Goal: Information Seeking & Learning: Learn about a topic

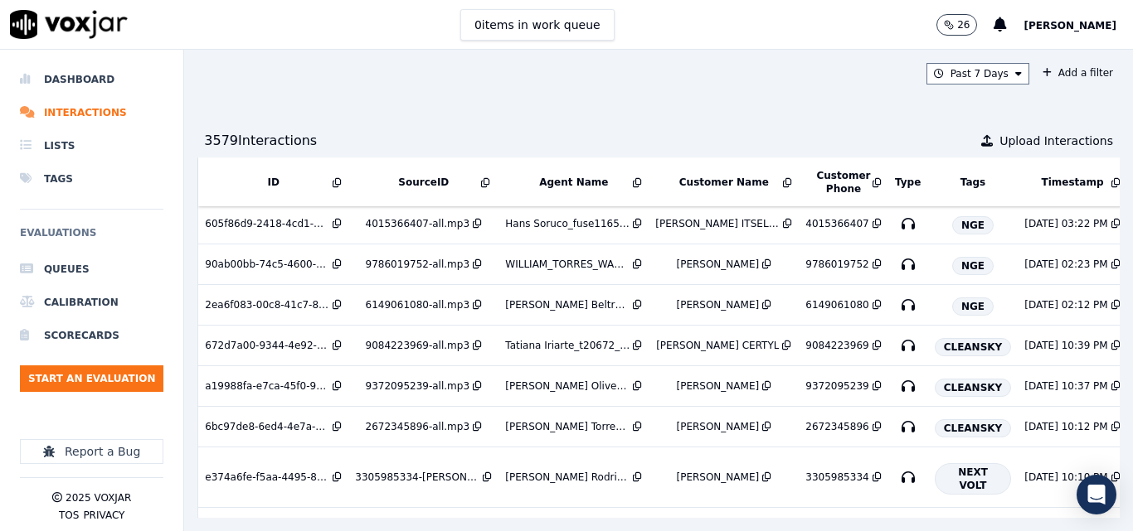
scroll to position [166, 286]
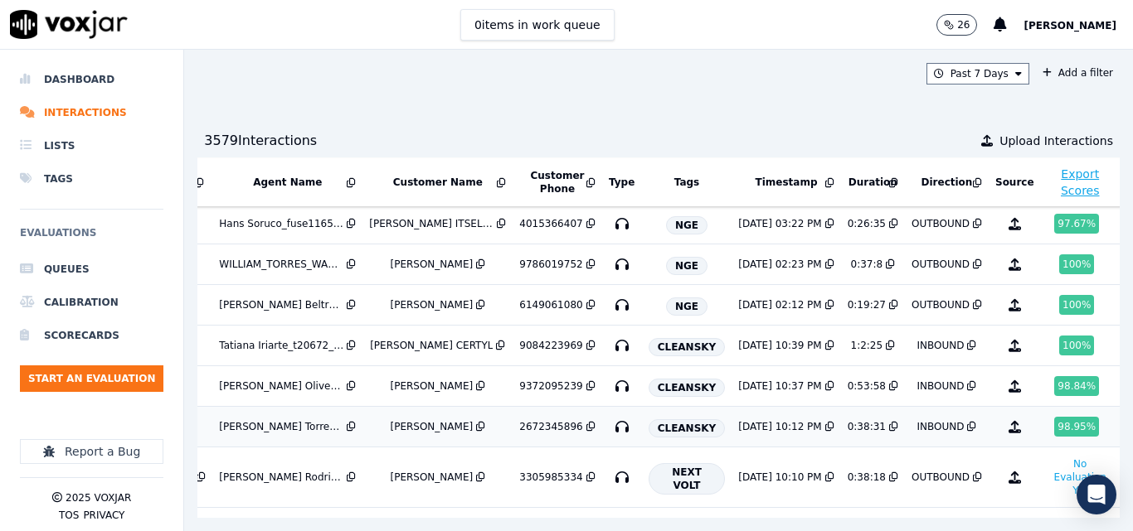
click at [916, 432] on div "INBOUND" at bounding box center [939, 426] width 47 height 13
click at [784, 346] on div "8/14/25 10:39 PM" at bounding box center [779, 345] width 83 height 13
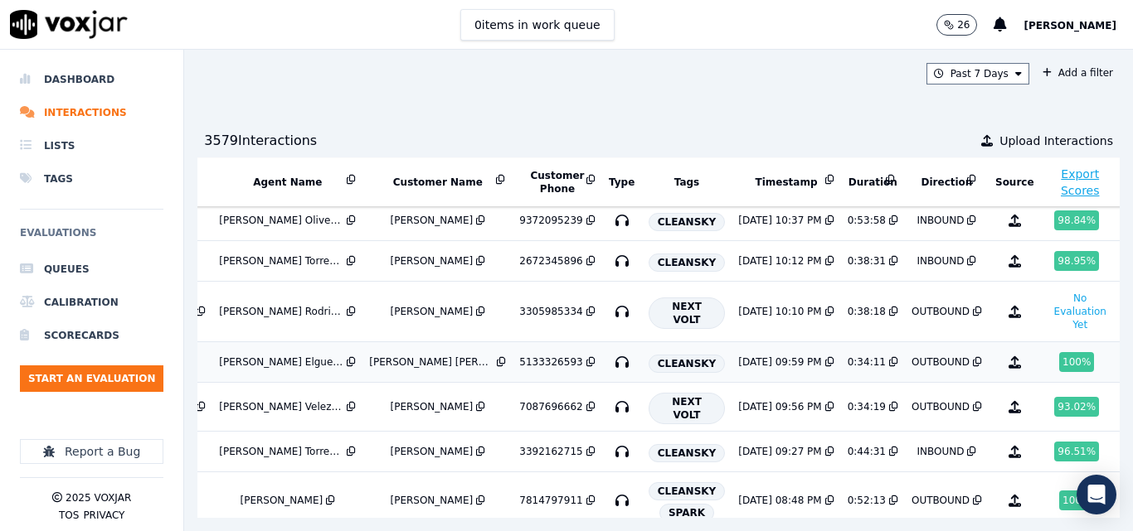
scroll to position [415, 286]
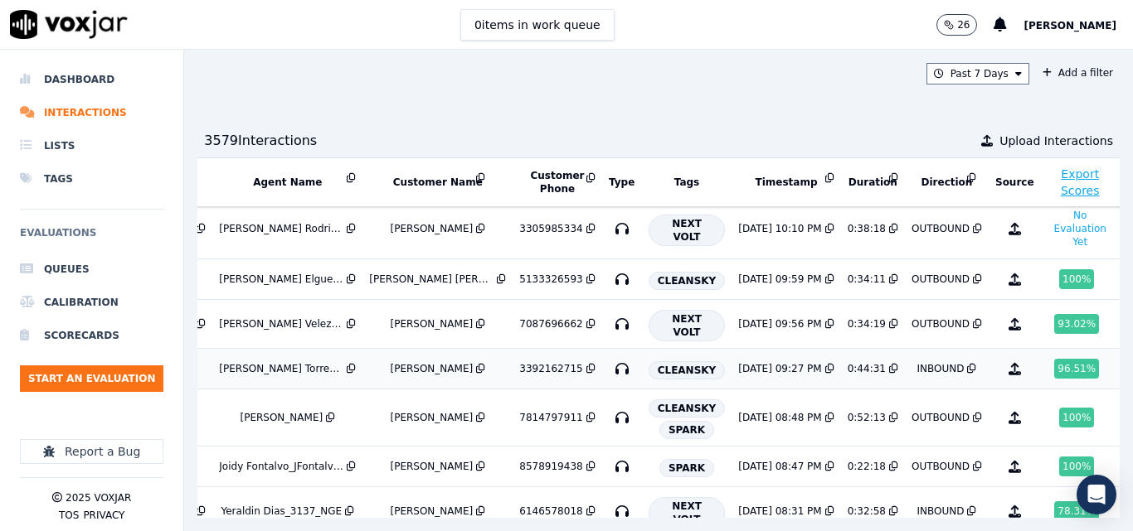
click at [536, 371] on div "3392162715" at bounding box center [550, 368] width 63 height 13
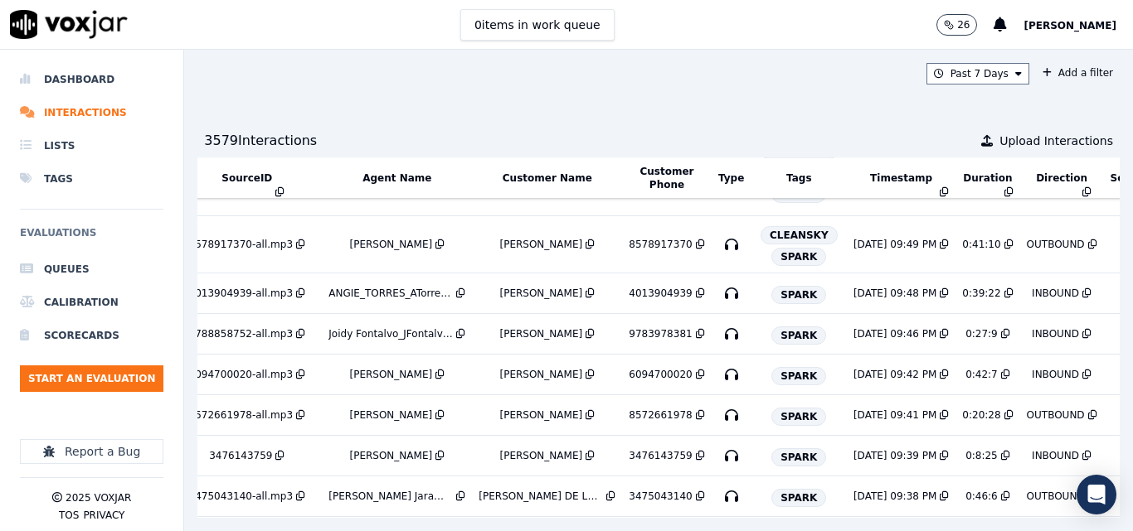
scroll to position [1735, 195]
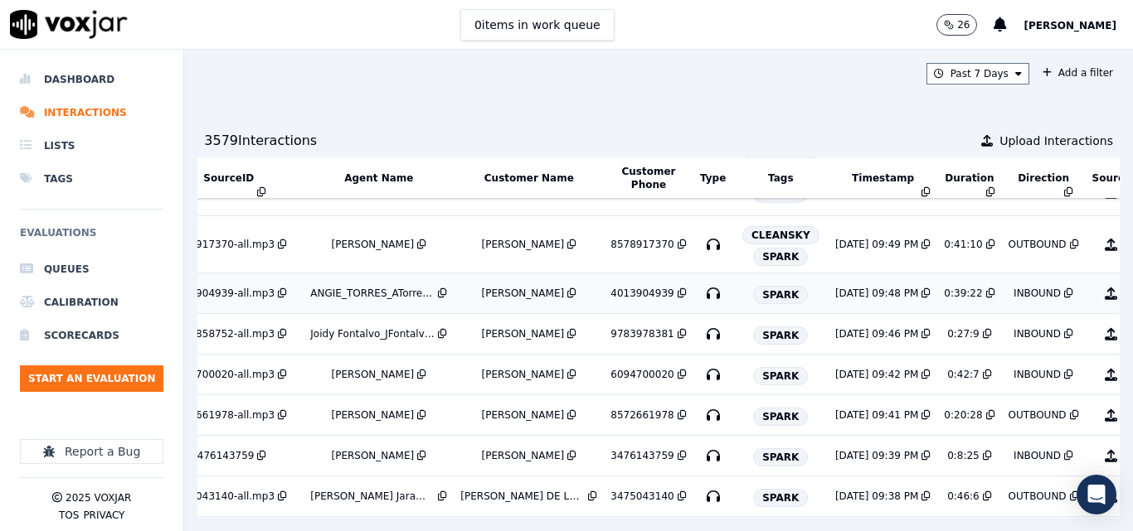
click at [497, 298] on div "LYDIA RIVERA" at bounding box center [522, 293] width 83 height 13
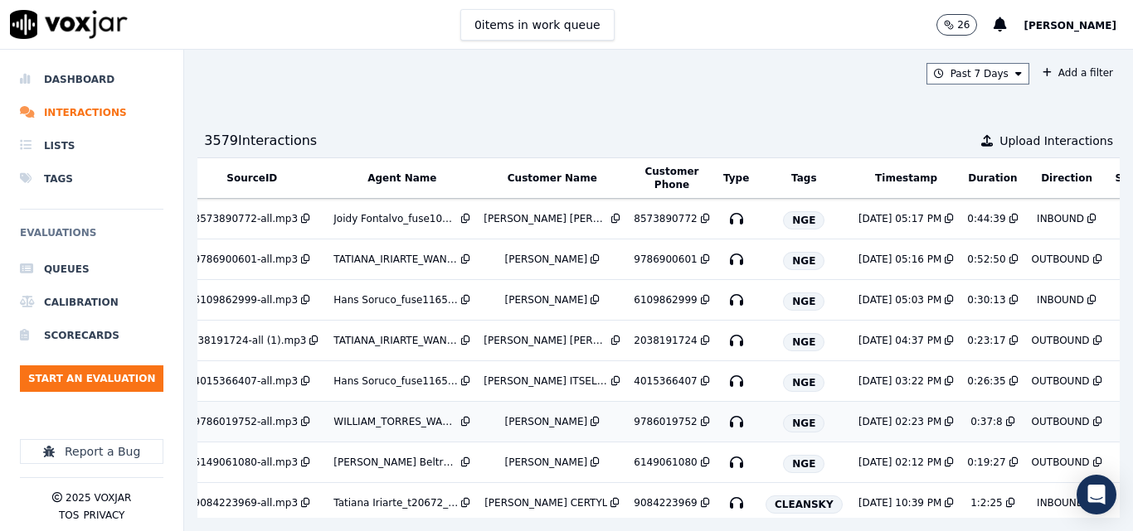
scroll to position [83, 172]
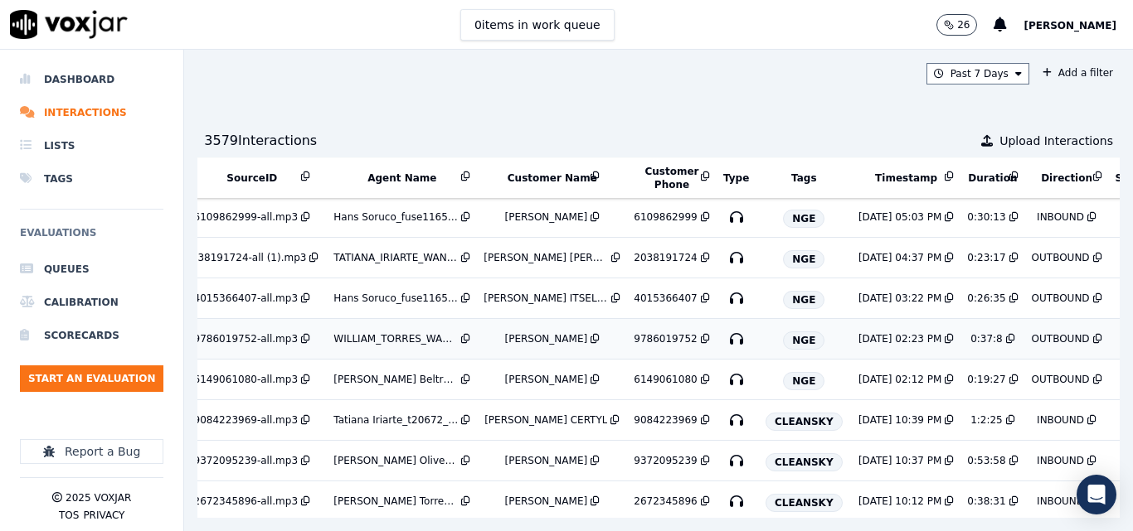
click at [386, 347] on td "WILLIAM_TORRES_WANN1205_NGE" at bounding box center [402, 339] width 150 height 41
click at [82, 76] on li "Dashboard" at bounding box center [91, 79] width 143 height 33
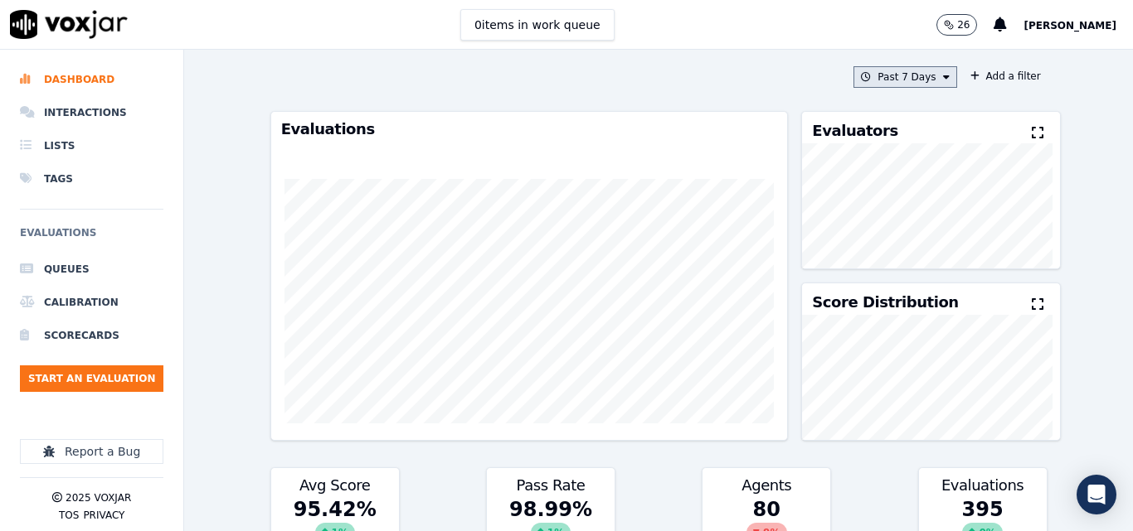
click at [857, 82] on button "Past 7 Days" at bounding box center [904, 77] width 103 height 22
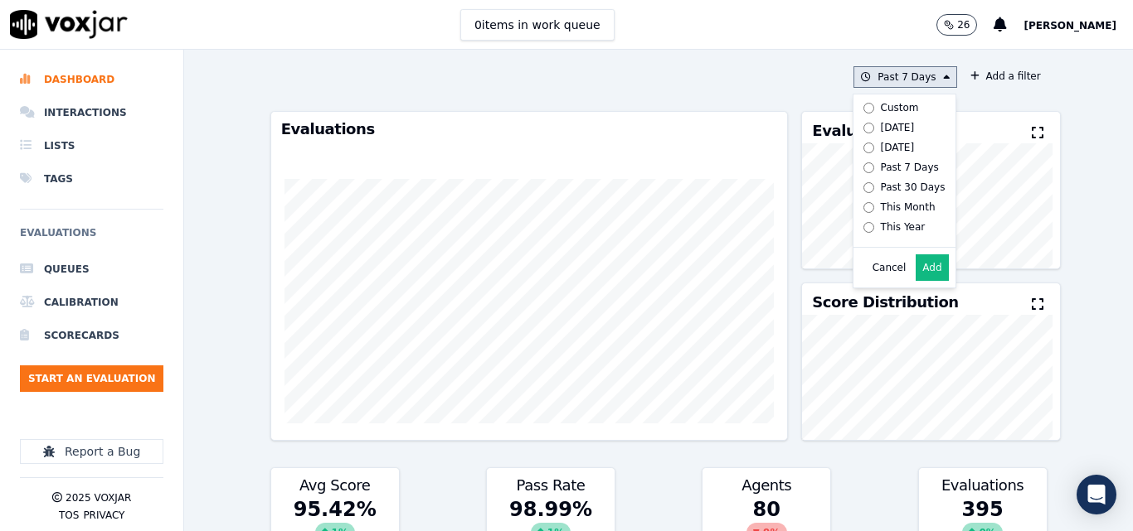
click at [881, 131] on div "Today" at bounding box center [898, 127] width 34 height 13
click at [915, 272] on button "Add" at bounding box center [931, 268] width 32 height 27
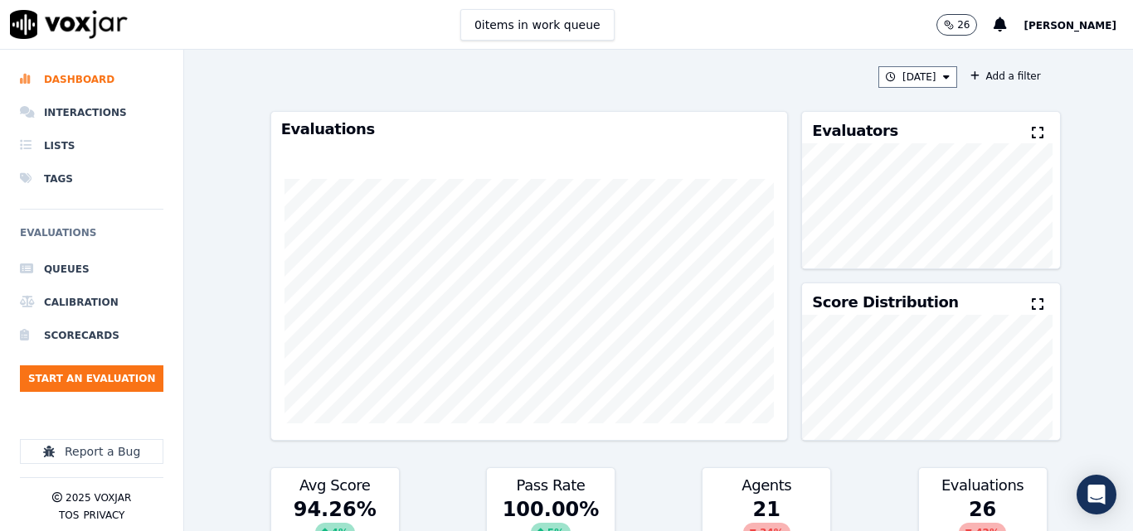
click at [1031, 136] on icon at bounding box center [1037, 132] width 12 height 13
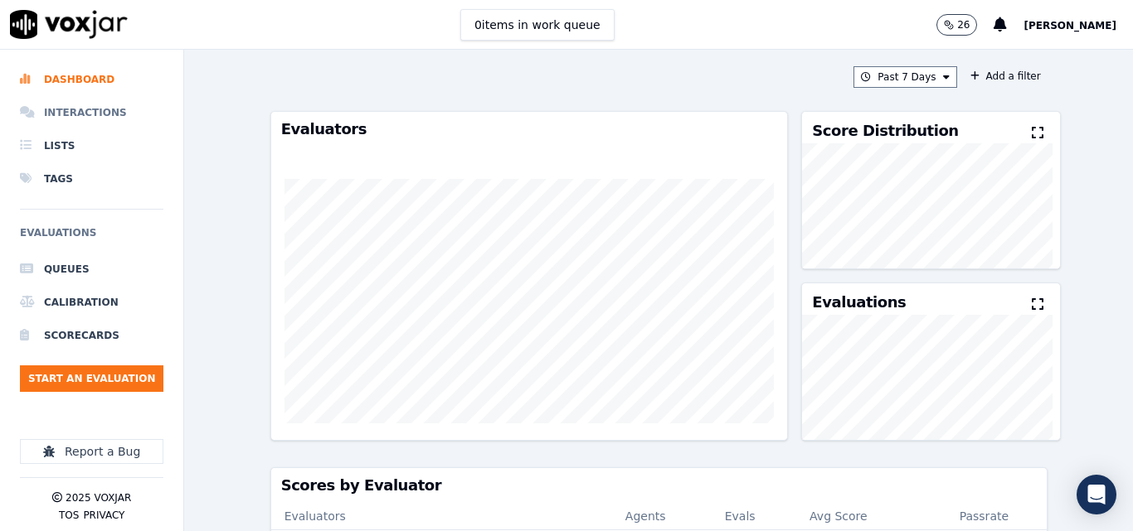
click at [35, 121] on li "Interactions" at bounding box center [91, 112] width 143 height 33
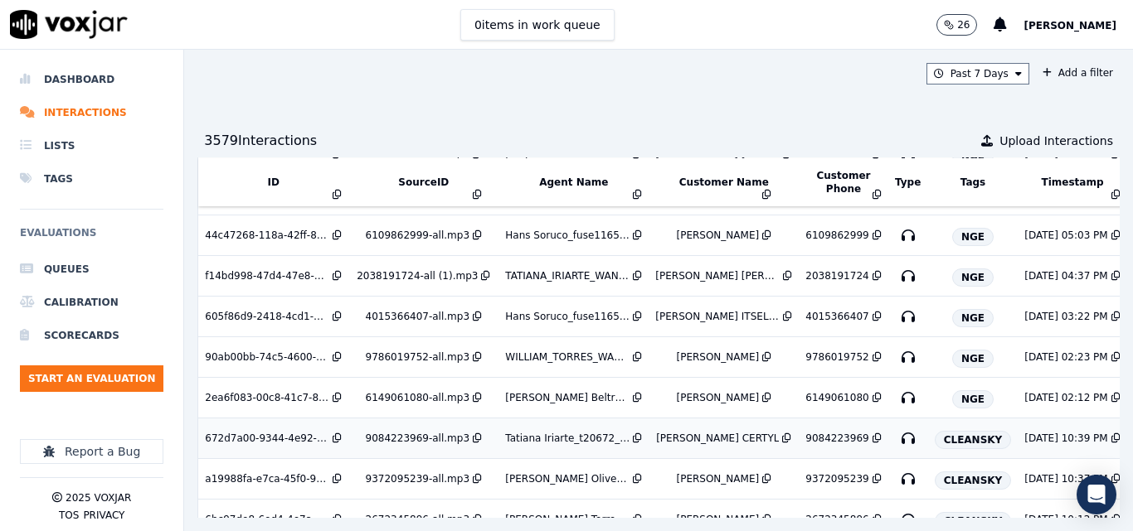
scroll to position [83, 0]
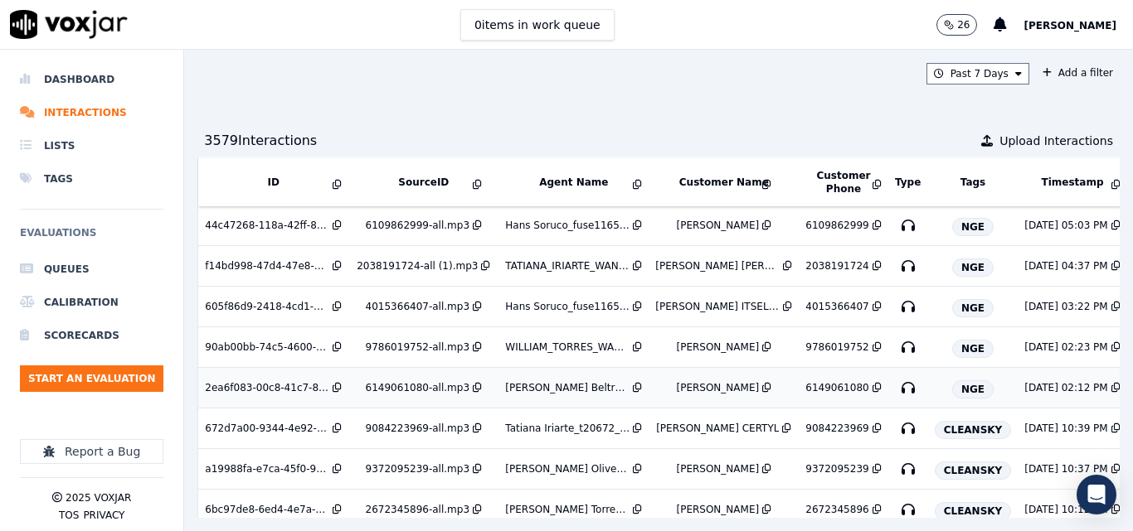
click at [562, 386] on div "[PERSON_NAME] Beltran_Fuse1073­_NGE" at bounding box center [567, 387] width 124 height 13
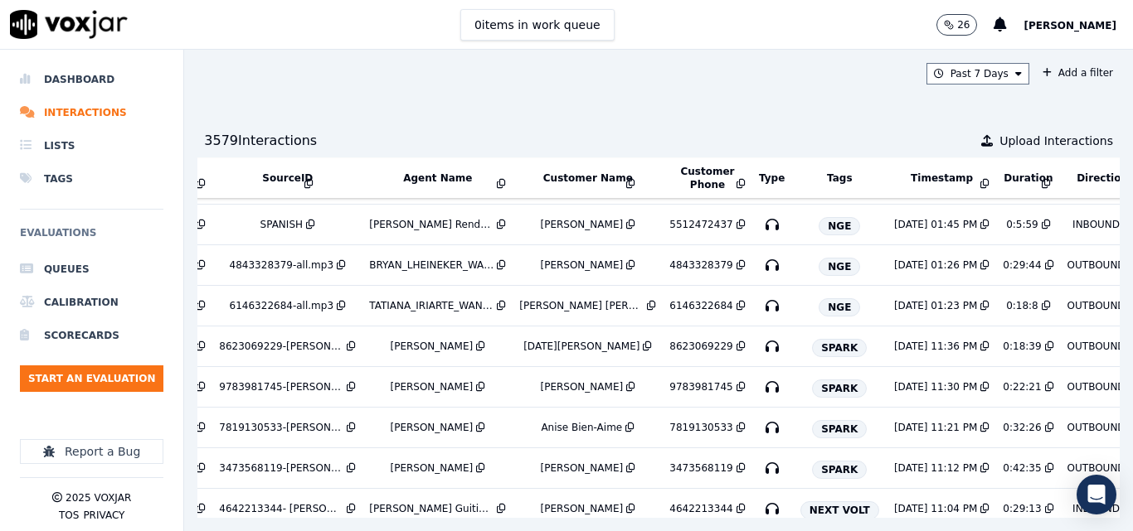
scroll to position [5287, 0]
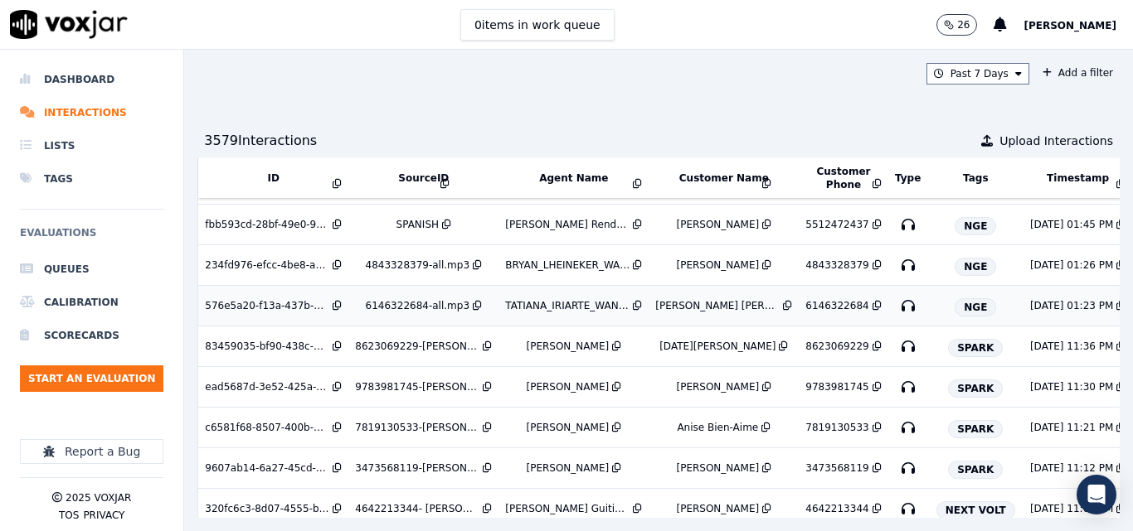
click at [560, 307] on div "TATIANA_IRIARTE_WANN1104_NGE" at bounding box center [567, 305] width 124 height 13
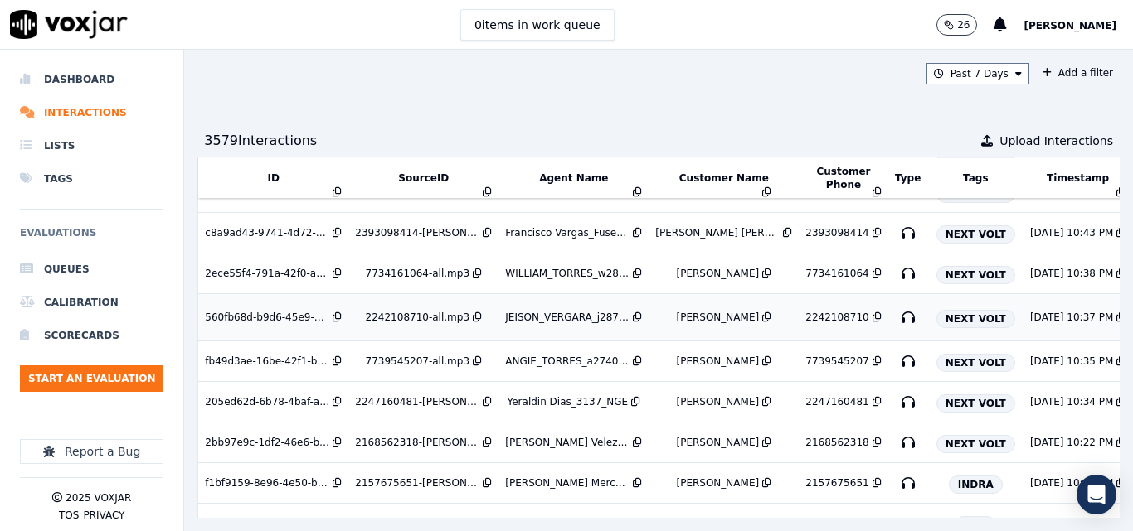
scroll to position [5768, 0]
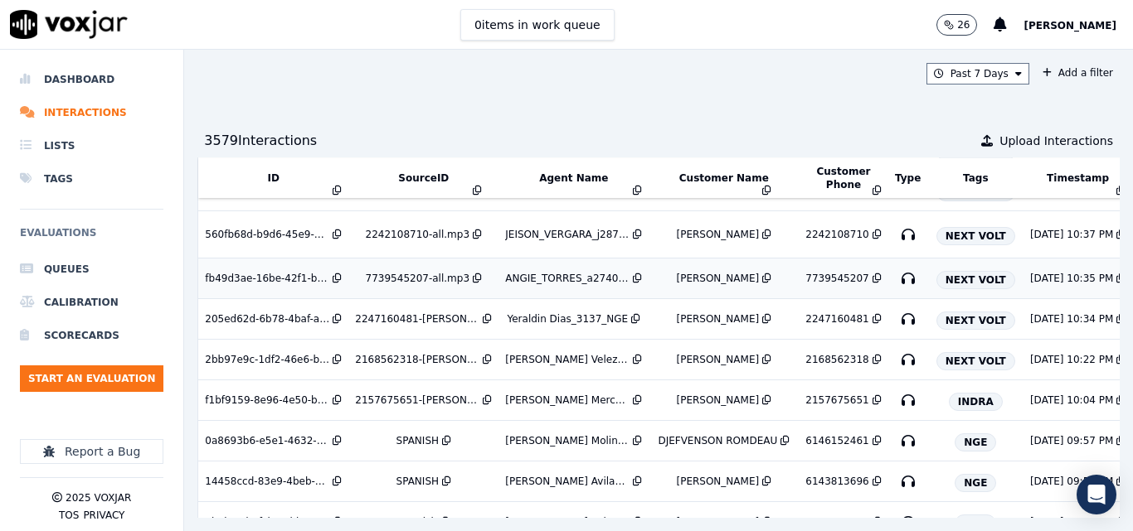
click at [560, 275] on div "ANGIE_TORRES_a27409_NEXT_VOLT" at bounding box center [567, 278] width 124 height 13
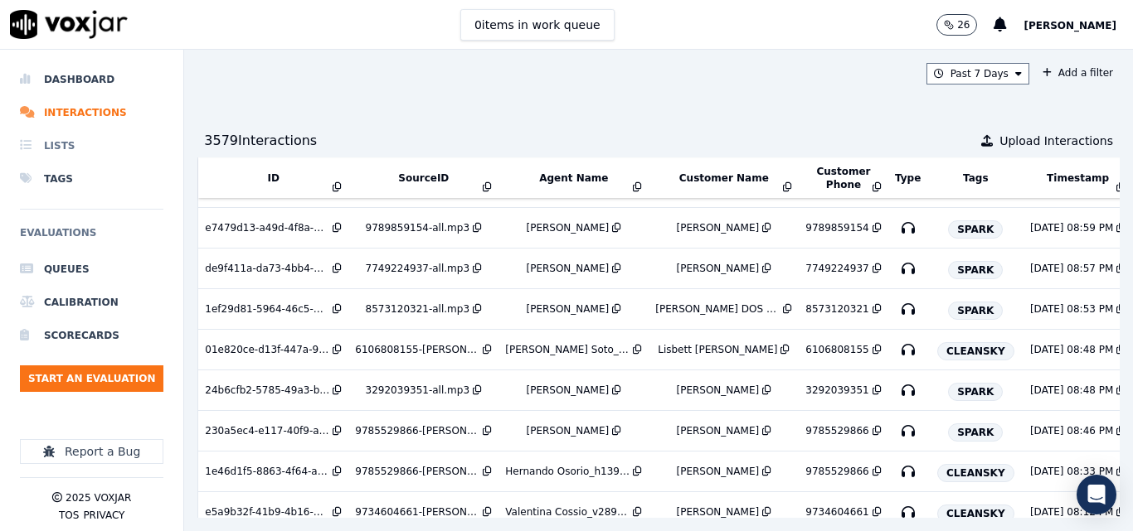
scroll to position [6007, 0]
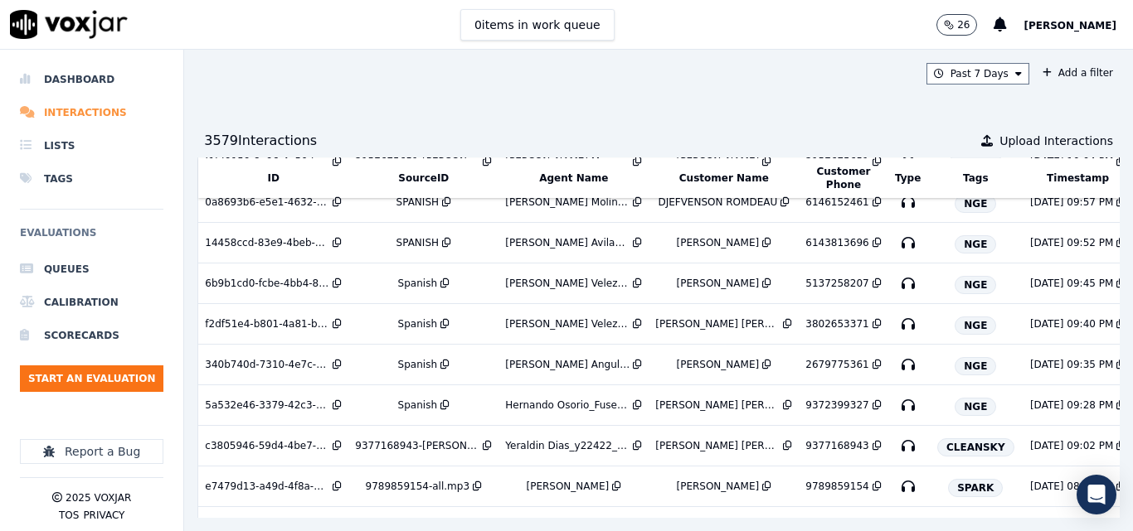
click at [114, 118] on li "Interactions" at bounding box center [91, 112] width 143 height 33
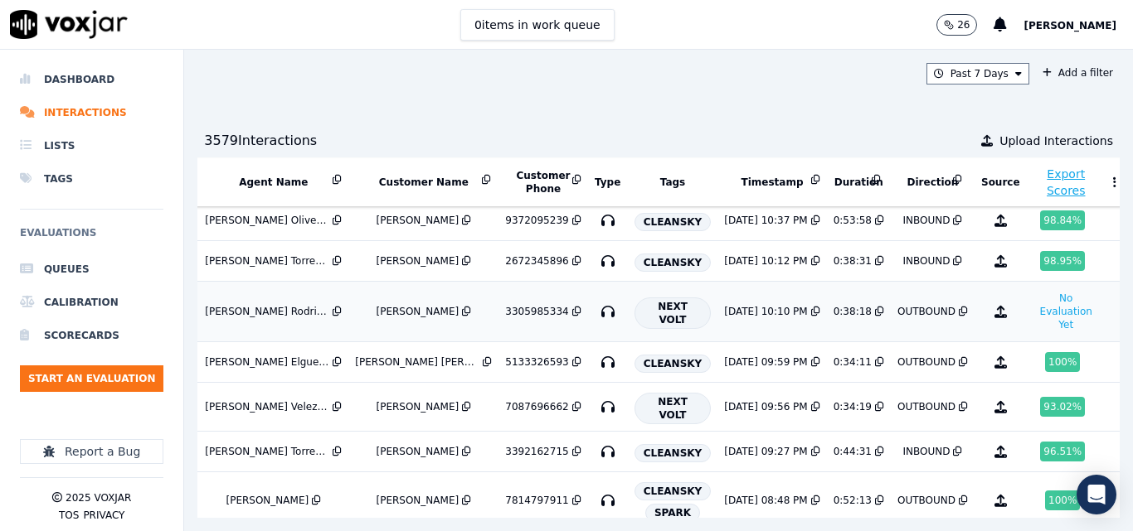
scroll to position [415, 300]
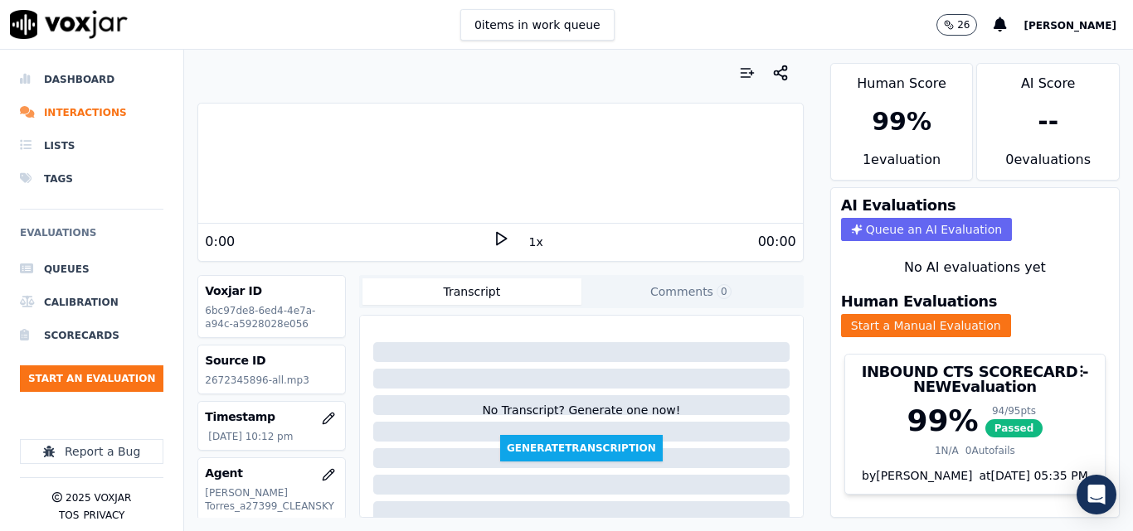
click at [492, 238] on icon at bounding box center [500, 238] width 17 height 17
click at [526, 242] on button "1x" at bounding box center [536, 241] width 21 height 23
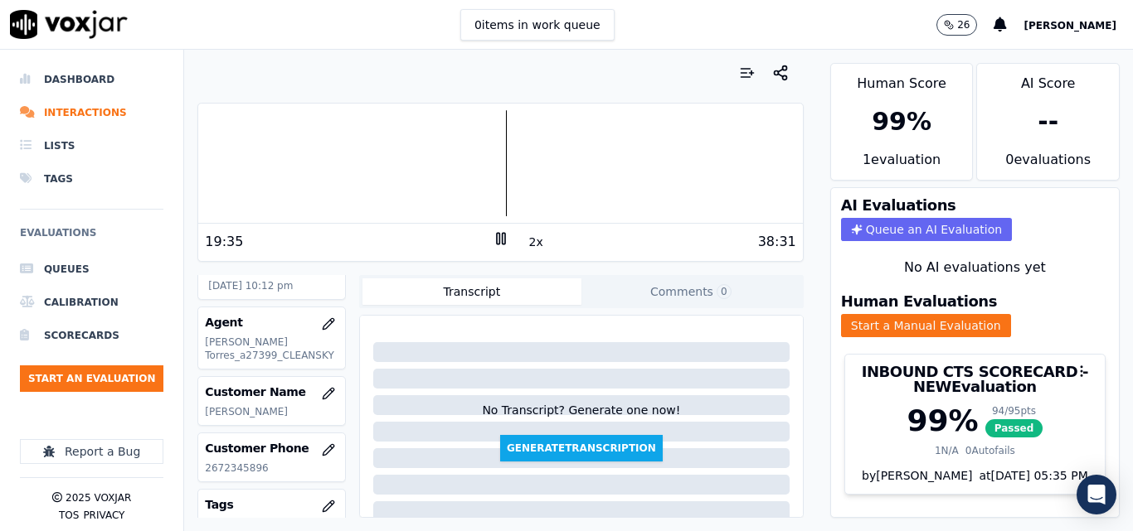
scroll to position [166, 0]
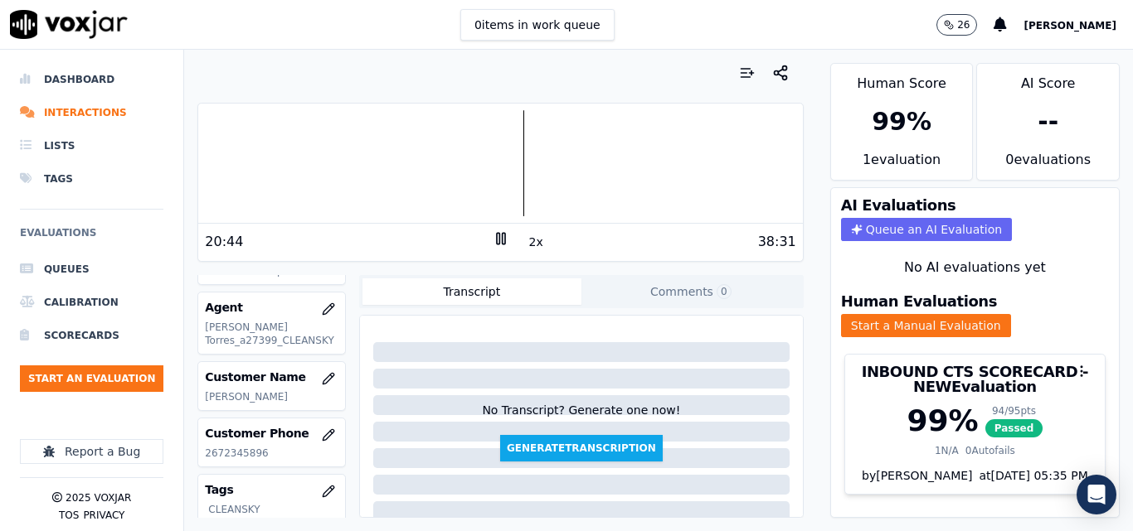
click at [509, 160] on div at bounding box center [500, 163] width 604 height 106
click at [600, 156] on div at bounding box center [500, 163] width 604 height 106
click at [426, 166] on div at bounding box center [500, 163] width 604 height 106
click at [498, 155] on div at bounding box center [500, 163] width 604 height 106
click at [214, 142] on div at bounding box center [500, 163] width 604 height 106
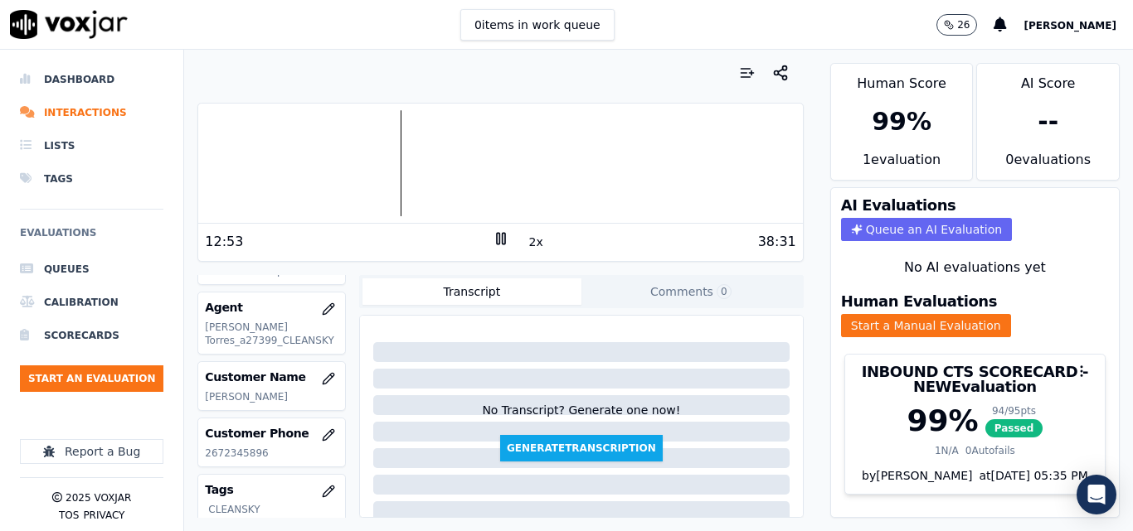
click at [408, 153] on div at bounding box center [500, 163] width 604 height 106
click at [401, 153] on div at bounding box center [500, 163] width 604 height 106
click at [370, 153] on div at bounding box center [500, 163] width 604 height 106
click at [358, 153] on div at bounding box center [500, 163] width 604 height 106
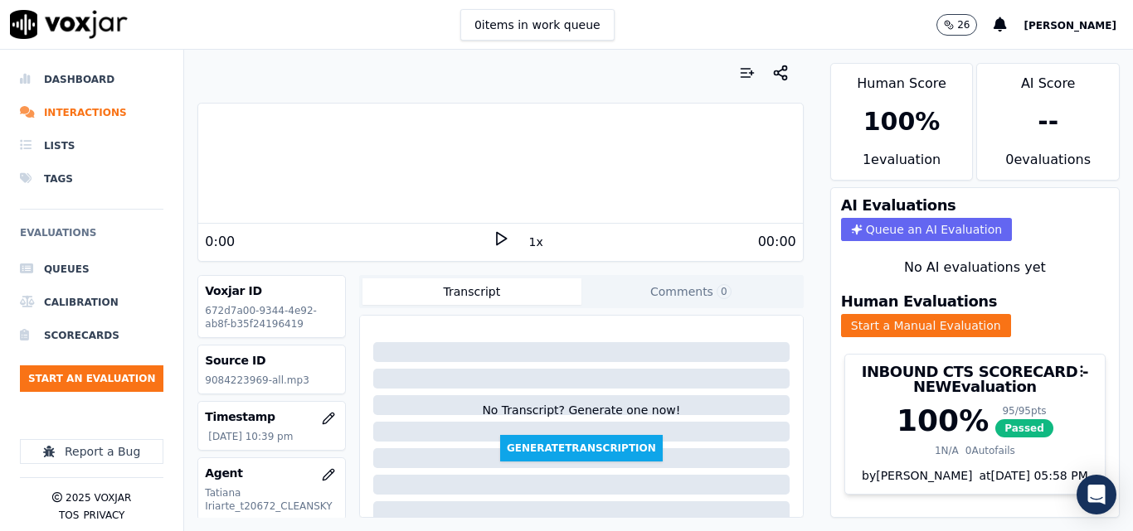
click at [492, 235] on icon at bounding box center [500, 238] width 17 height 17
click at [526, 238] on button "1x" at bounding box center [536, 241] width 21 height 23
click at [526, 238] on button "1.5x" at bounding box center [542, 241] width 32 height 23
click at [492, 239] on icon at bounding box center [500, 238] width 17 height 17
click at [526, 242] on button "1x" at bounding box center [536, 241] width 21 height 23
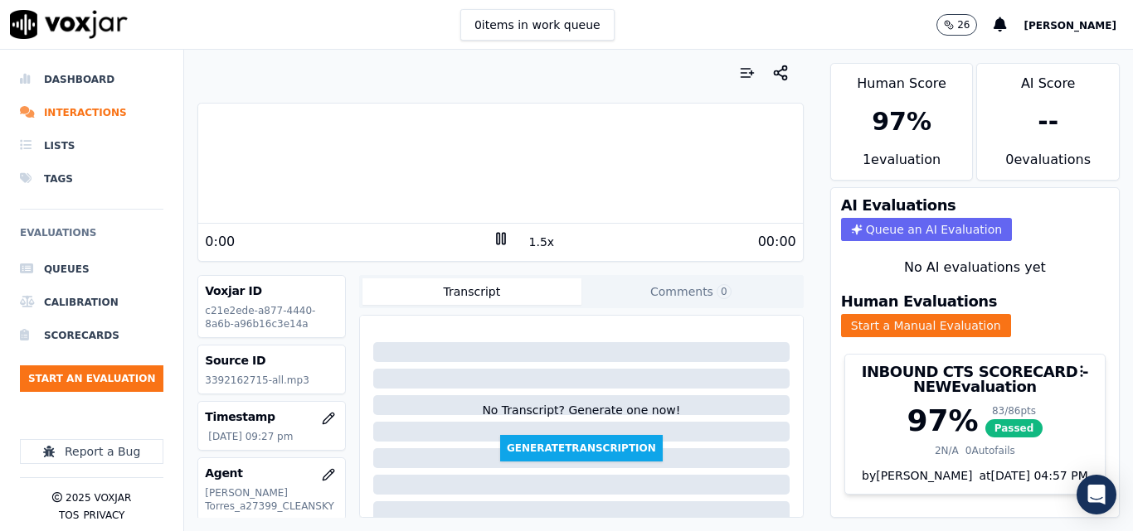
click at [526, 242] on button "1.5x" at bounding box center [542, 241] width 32 height 23
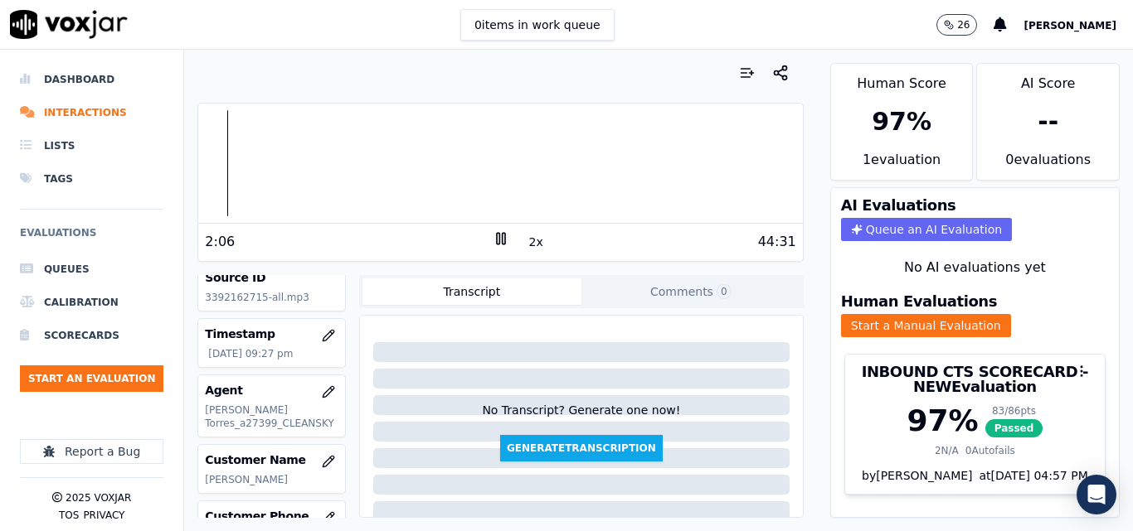
scroll to position [166, 0]
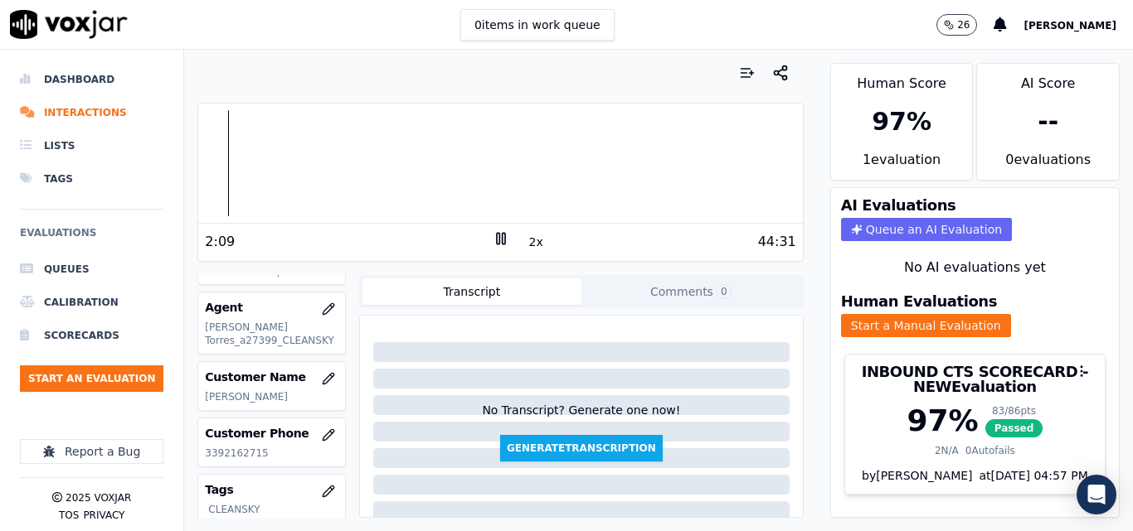
click at [208, 158] on div at bounding box center [500, 163] width 604 height 106
click at [324, 145] on div at bounding box center [500, 163] width 604 height 106
click at [589, 140] on div at bounding box center [500, 163] width 604 height 106
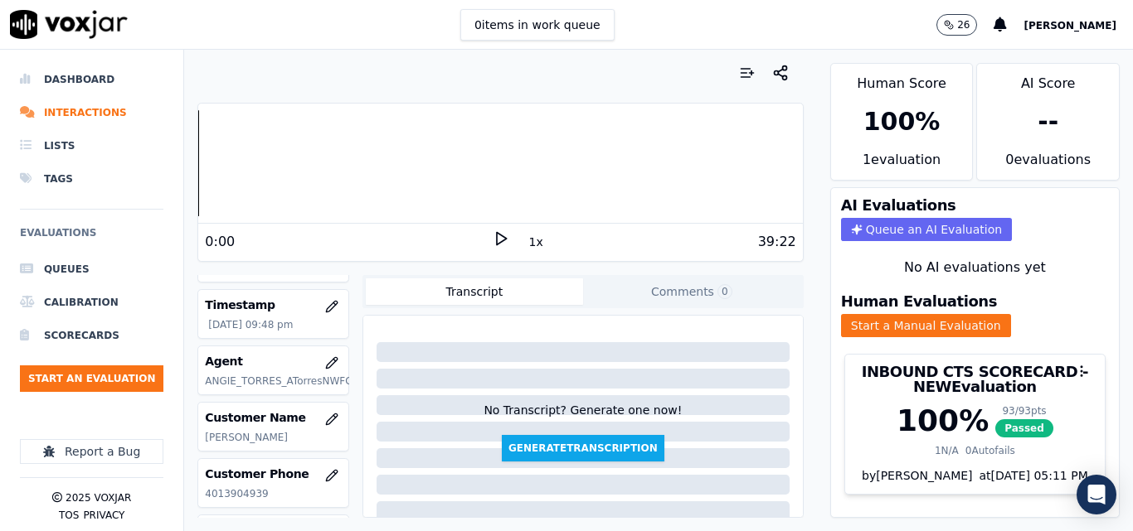
scroll to position [83, 0]
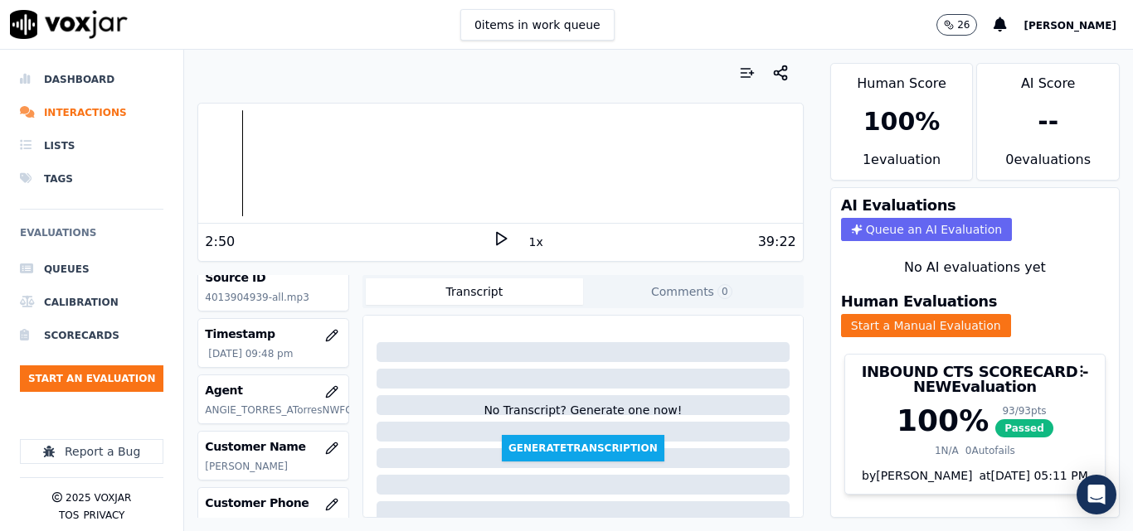
click at [492, 232] on icon at bounding box center [500, 238] width 17 height 17
click at [526, 243] on button "1x" at bounding box center [536, 241] width 21 height 23
click at [526, 243] on button "1.5x" at bounding box center [542, 241] width 32 height 23
click at [219, 153] on div at bounding box center [500, 163] width 604 height 106
click at [211, 139] on div at bounding box center [500, 163] width 604 height 106
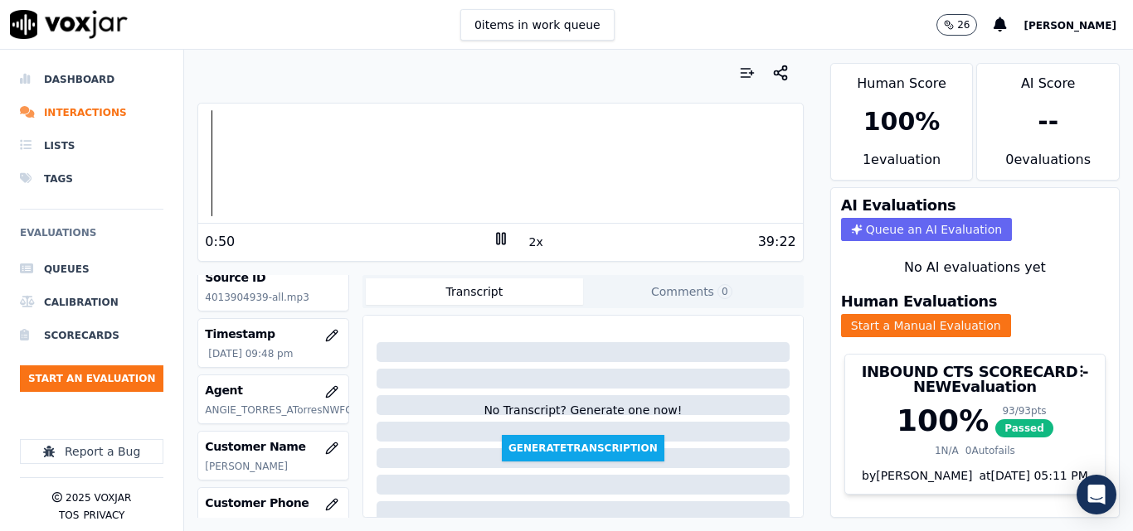
click at [203, 151] on div at bounding box center [500, 163] width 604 height 106
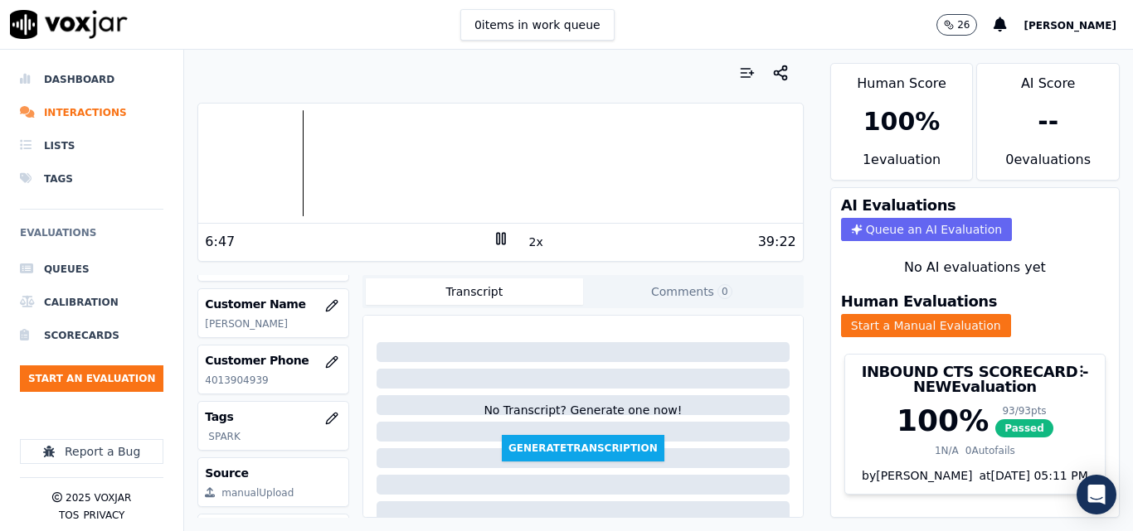
scroll to position [143, 0]
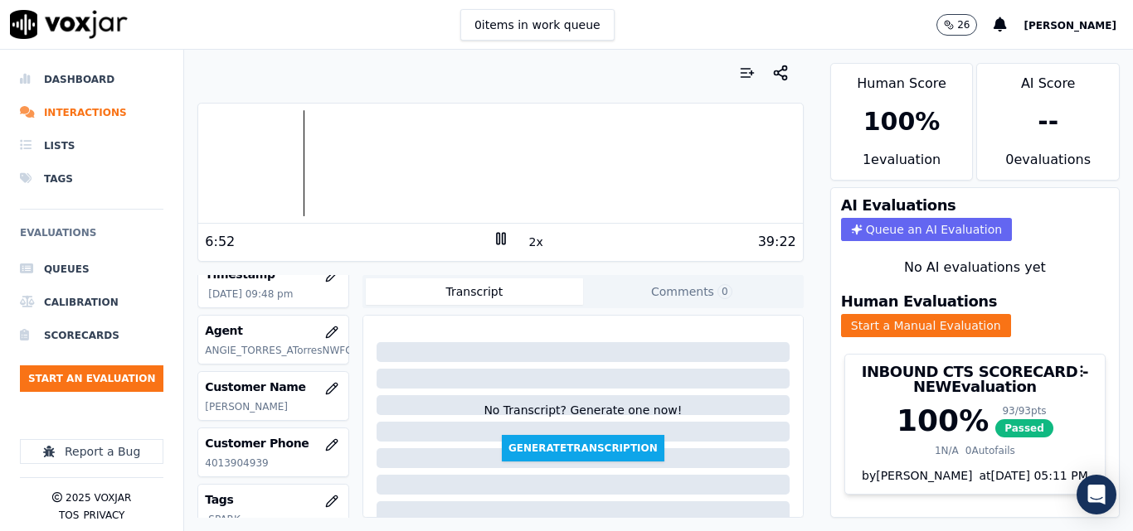
click at [289, 139] on div at bounding box center [500, 163] width 604 height 106
click at [307, 138] on div at bounding box center [500, 163] width 604 height 106
click at [307, 130] on div at bounding box center [500, 163] width 604 height 106
click at [305, 124] on div at bounding box center [500, 163] width 604 height 106
click at [304, 123] on div at bounding box center [500, 163] width 604 height 106
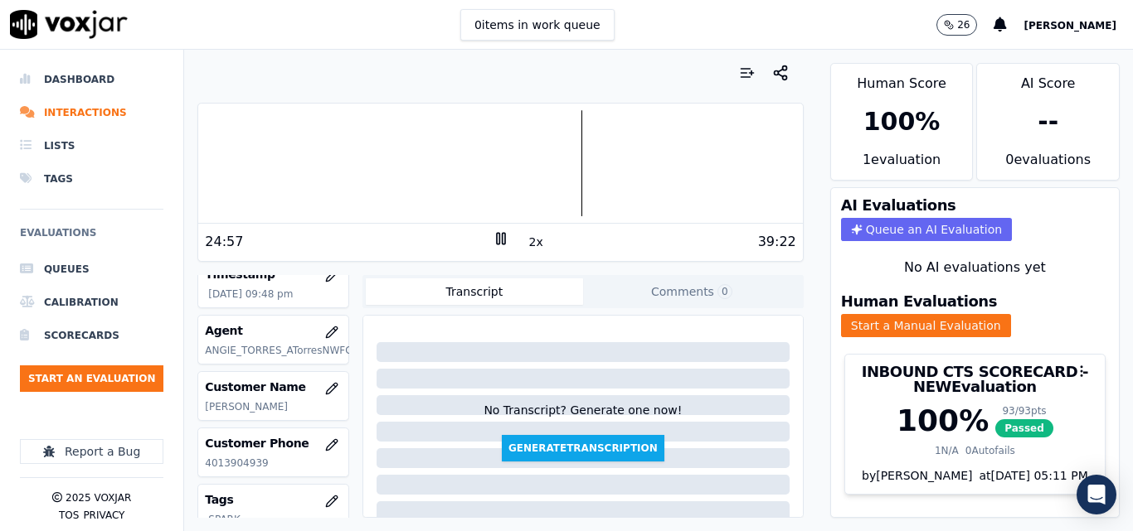
click at [570, 163] on div at bounding box center [500, 163] width 604 height 106
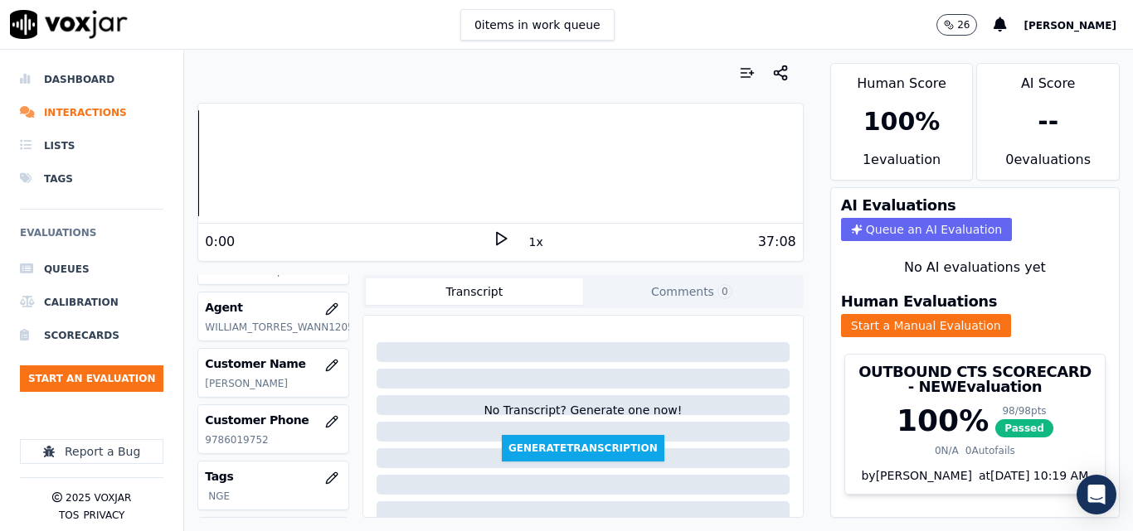
scroll to position [83, 0]
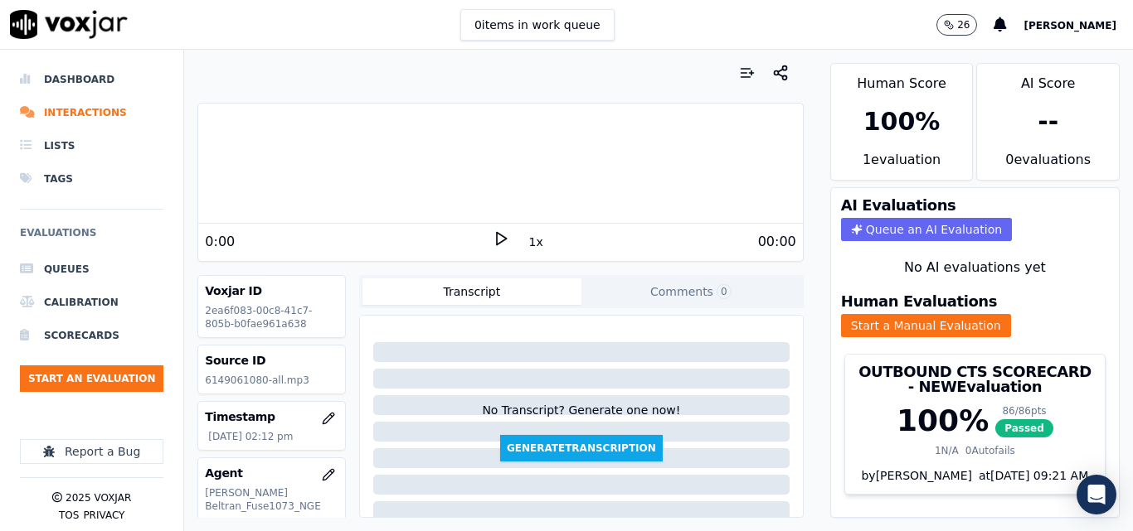
click at [497, 236] on polygon at bounding box center [502, 239] width 10 height 12
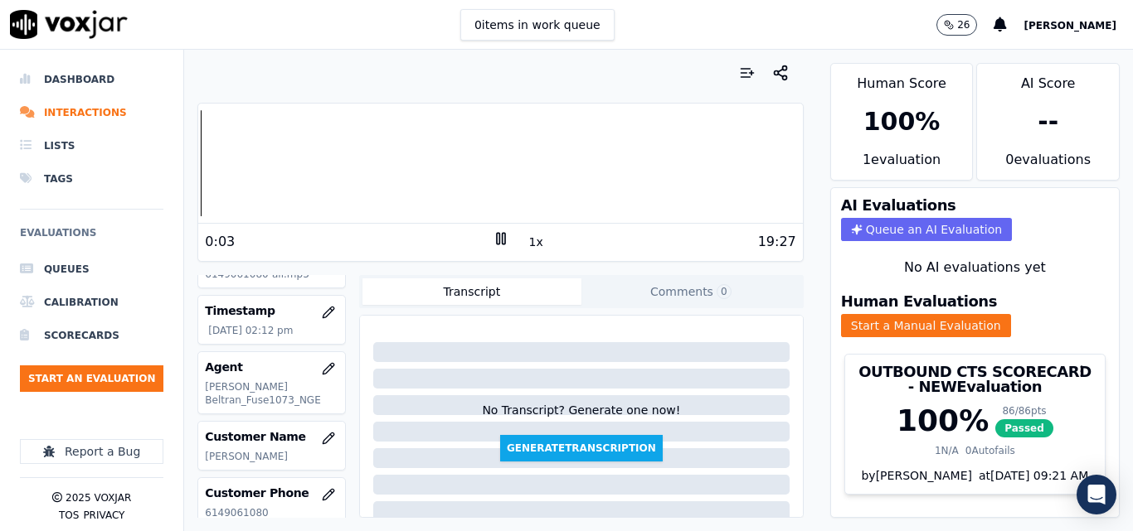
scroll to position [73, 0]
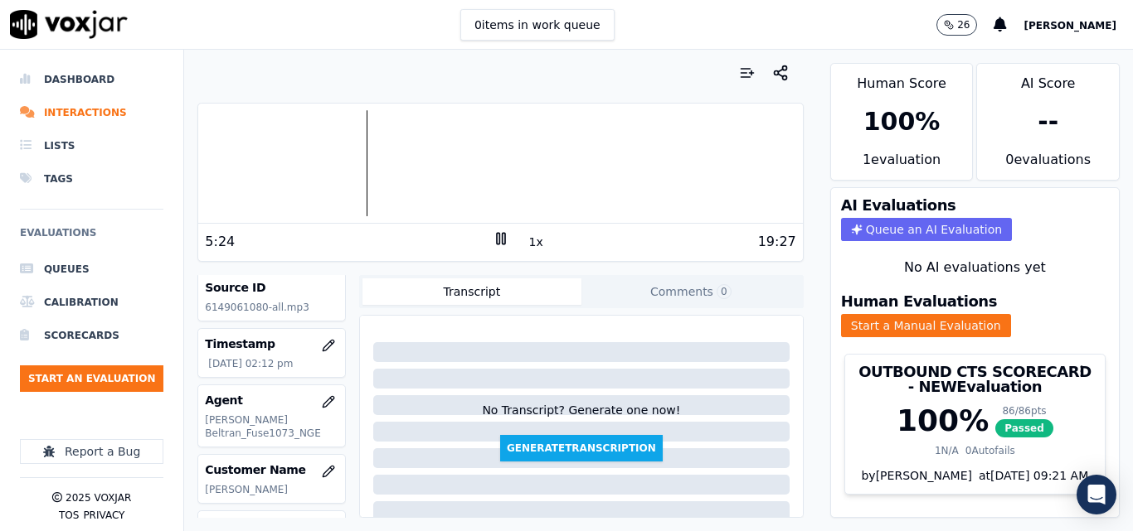
click at [357, 148] on div at bounding box center [500, 163] width 604 height 106
click at [394, 133] on div at bounding box center [500, 163] width 604 height 106
click at [392, 129] on div at bounding box center [500, 163] width 604 height 106
click at [540, 139] on div at bounding box center [500, 163] width 604 height 106
click at [528, 232] on button "1x" at bounding box center [536, 241] width 21 height 23
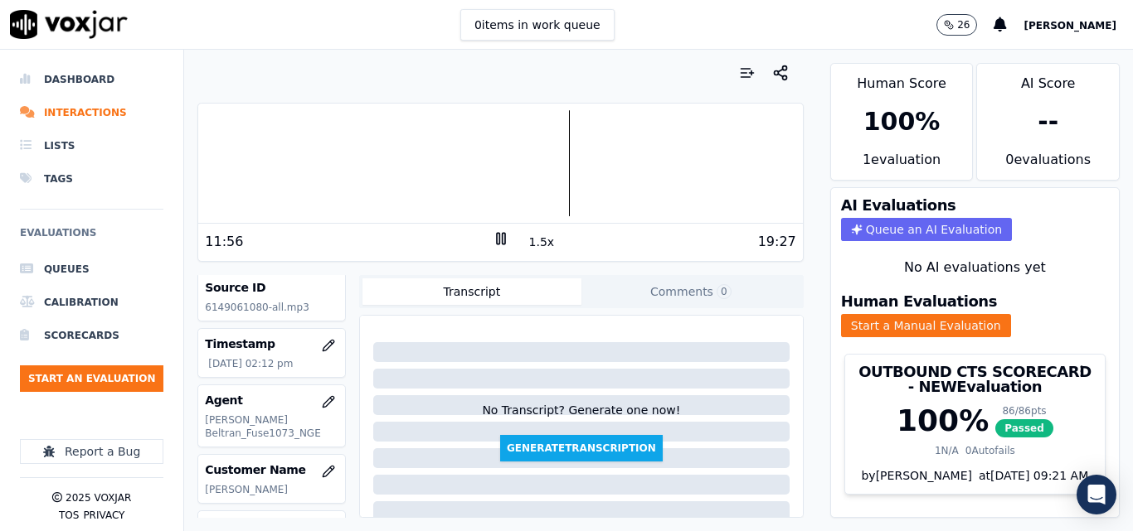
click at [528, 237] on button "1.5x" at bounding box center [542, 241] width 32 height 23
click at [602, 148] on div at bounding box center [500, 163] width 604 height 106
click at [526, 243] on button "2x" at bounding box center [536, 241] width 21 height 23
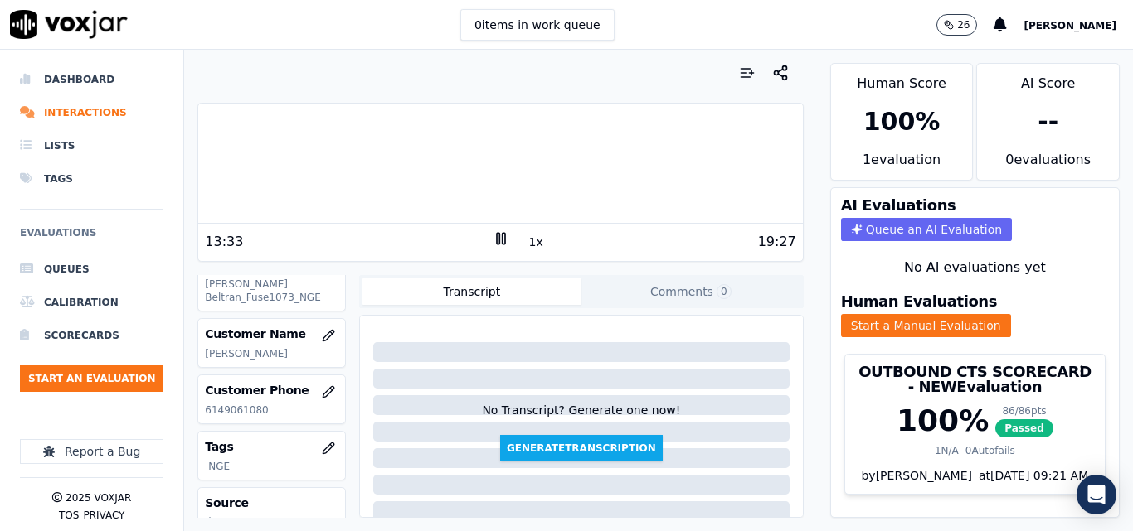
scroll to position [239, 0]
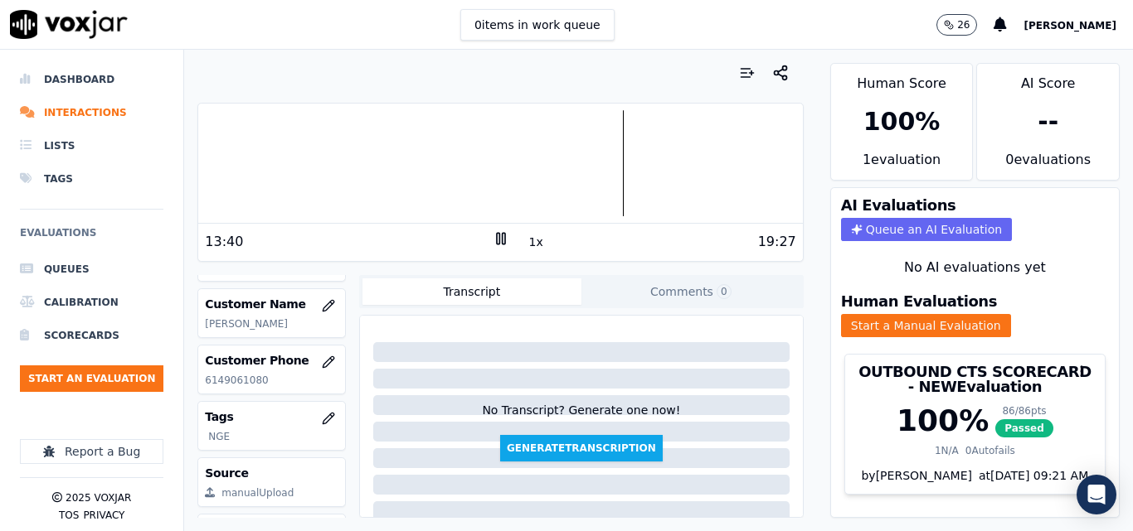
click at [597, 147] on div at bounding box center [500, 163] width 604 height 106
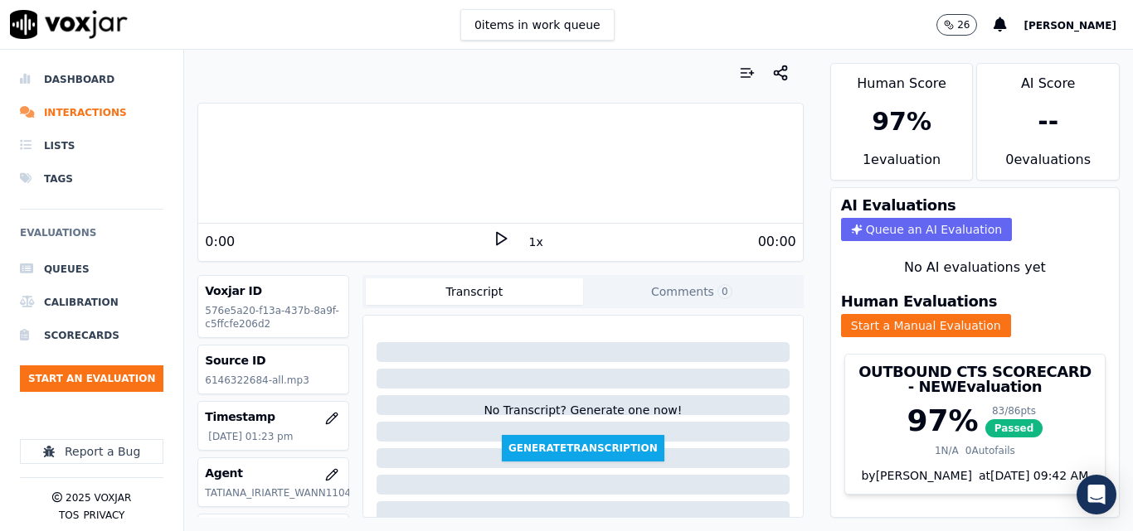
click at [497, 237] on icon at bounding box center [500, 238] width 17 height 17
click at [531, 239] on button "1x" at bounding box center [536, 241] width 21 height 23
click at [301, 255] on div "0:23 2x 18:08" at bounding box center [500, 242] width 604 height 36
click at [455, 144] on div at bounding box center [500, 163] width 604 height 106
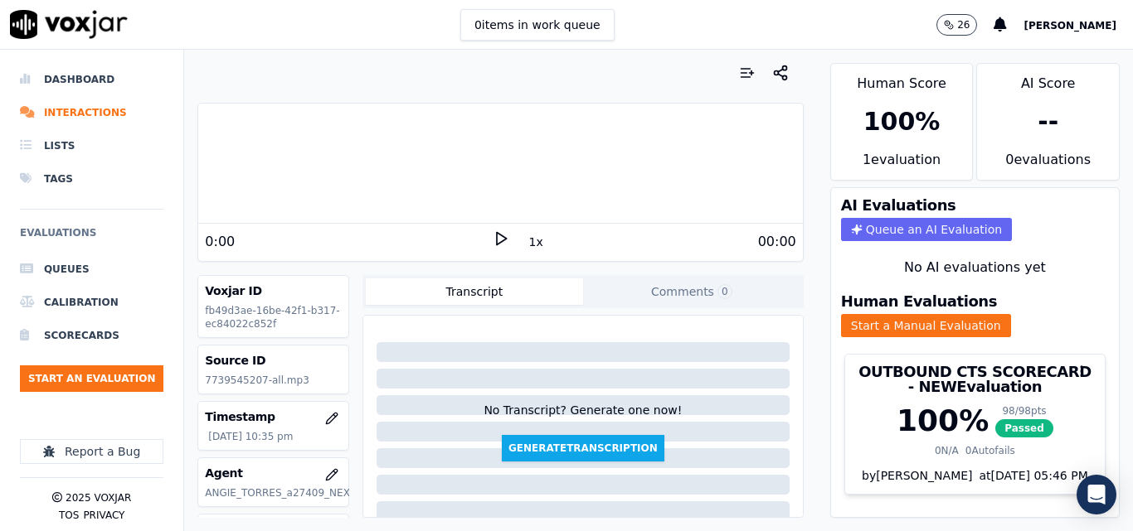
click at [492, 239] on icon at bounding box center [500, 238] width 17 height 17
click at [526, 242] on button "1x" at bounding box center [536, 241] width 21 height 23
click at [526, 242] on button "1.5x" at bounding box center [542, 241] width 32 height 23
click at [313, 145] on div at bounding box center [500, 163] width 604 height 106
click at [328, 150] on div at bounding box center [500, 163] width 604 height 106
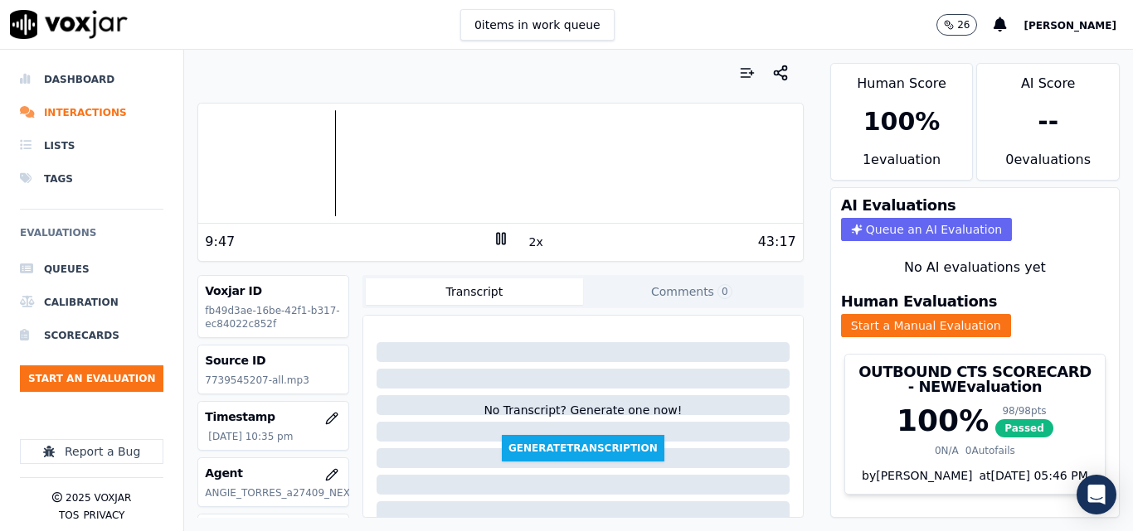
click at [335, 155] on div at bounding box center [500, 163] width 604 height 106
click at [351, 158] on div at bounding box center [500, 163] width 604 height 106
click at [356, 158] on div at bounding box center [500, 163] width 604 height 106
click at [354, 154] on div at bounding box center [500, 163] width 604 height 106
click at [352, 153] on div at bounding box center [500, 163] width 604 height 106
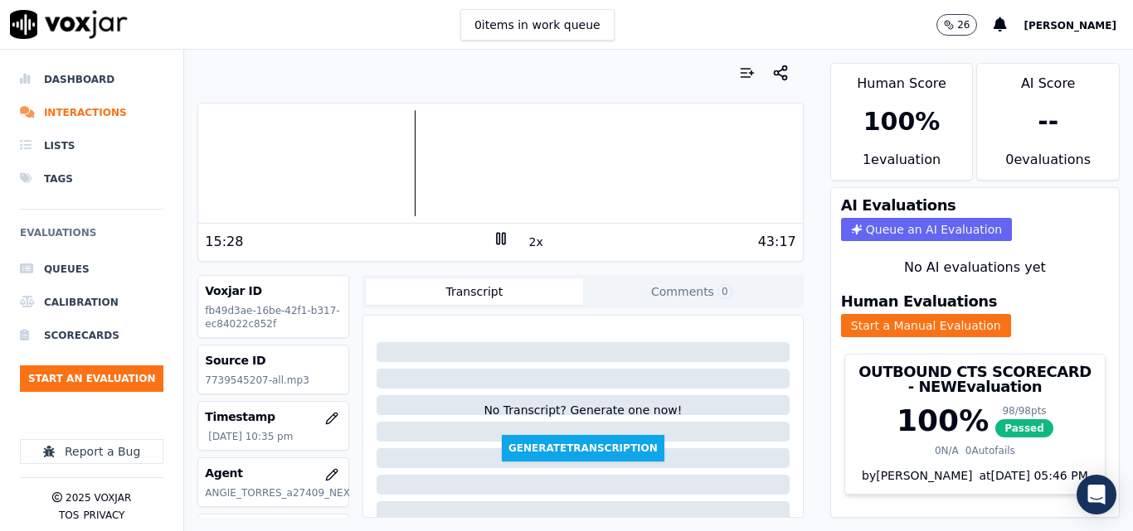
click at [408, 164] on div at bounding box center [500, 163] width 604 height 106
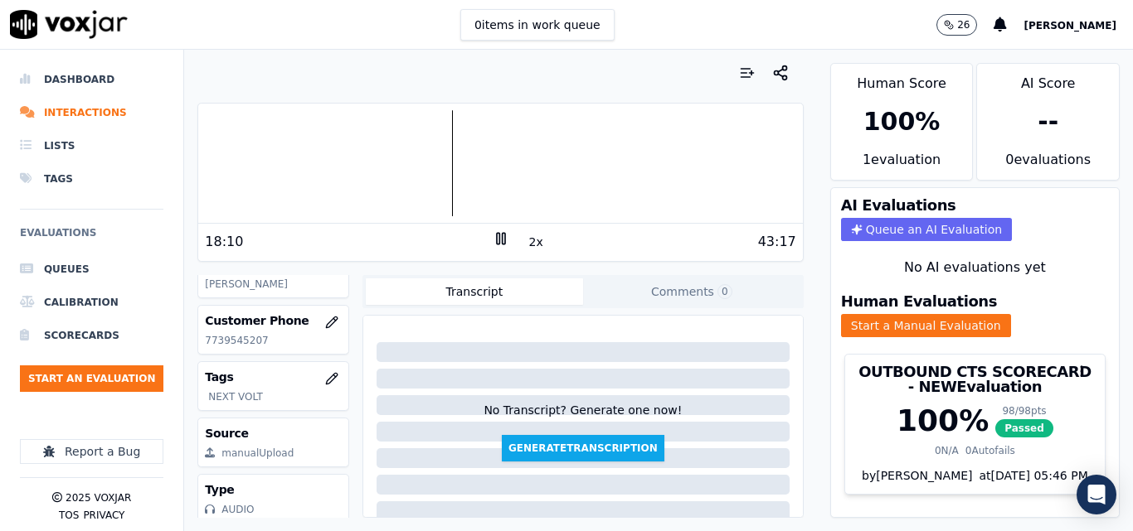
scroll to position [226, 0]
